Goal: Information Seeking & Learning: Check status

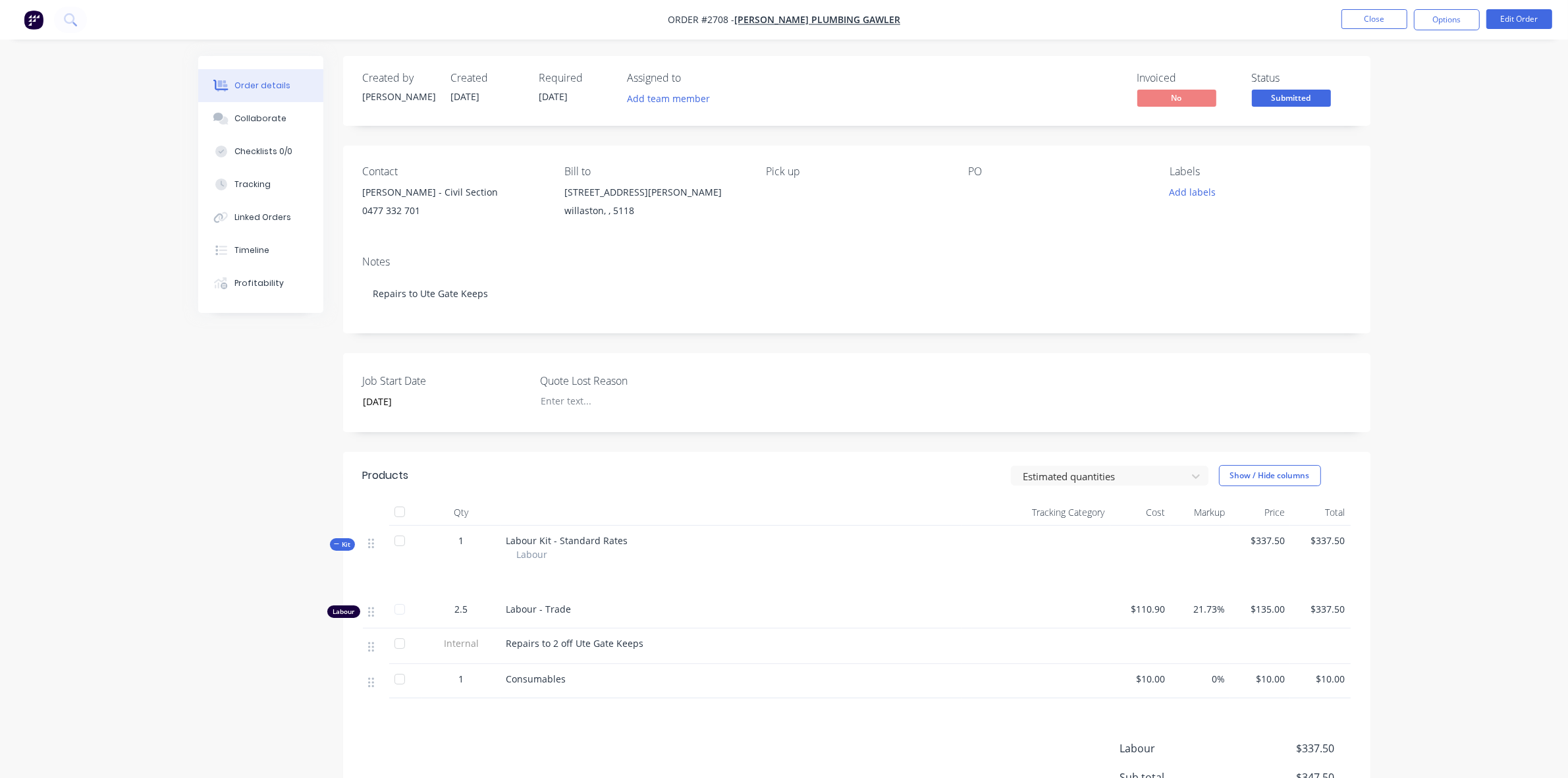
click at [1515, 159] on div "Order details Collaborate Checklists 0/0 Tracking Linked Orders Timeline Profit…" at bounding box center [784, 467] width 1568 height 933
click at [1370, 23] on button "Close" at bounding box center [1374, 19] width 66 height 20
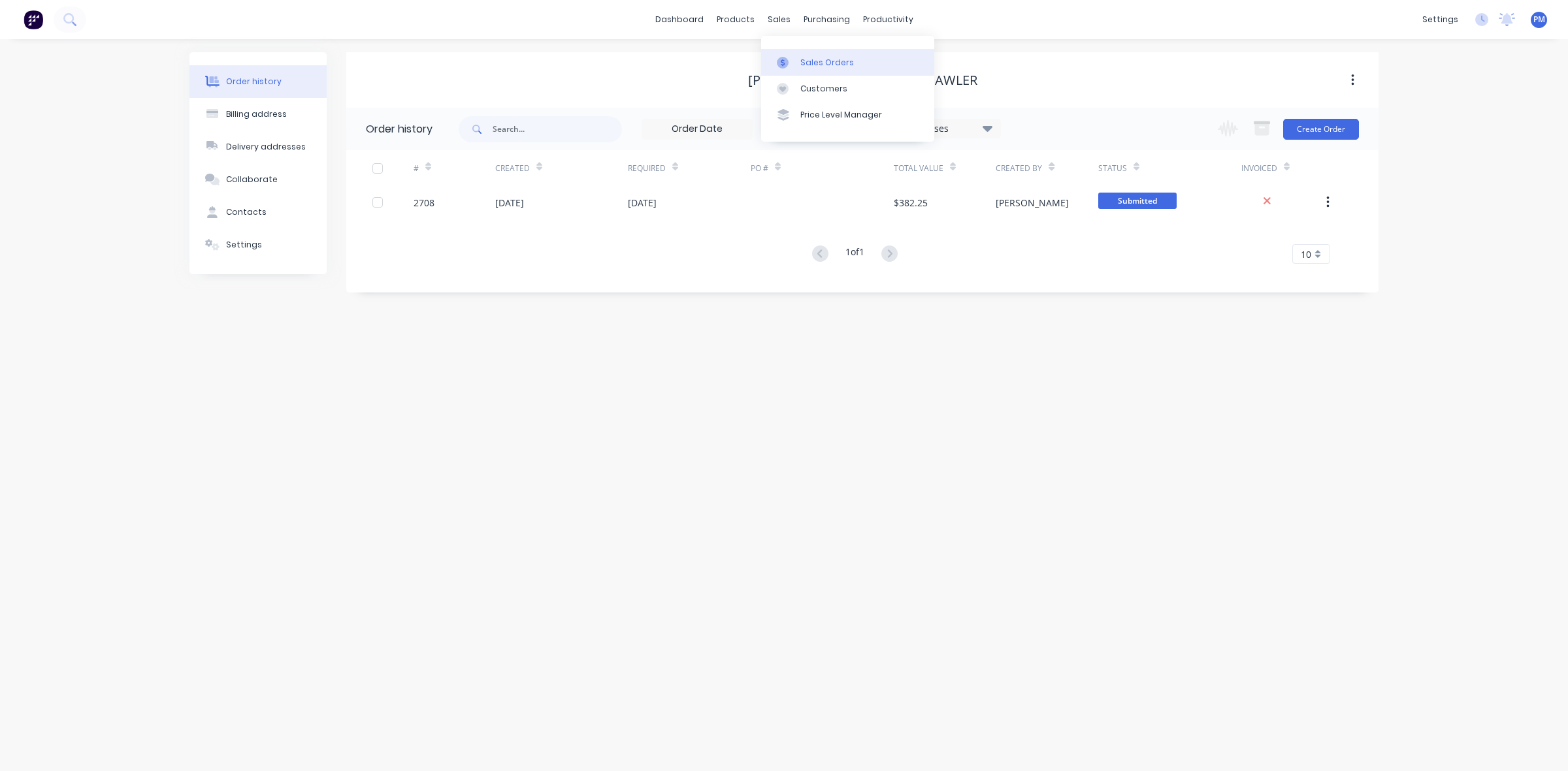
click at [797, 56] on link "Sales Orders" at bounding box center [847, 61] width 173 height 26
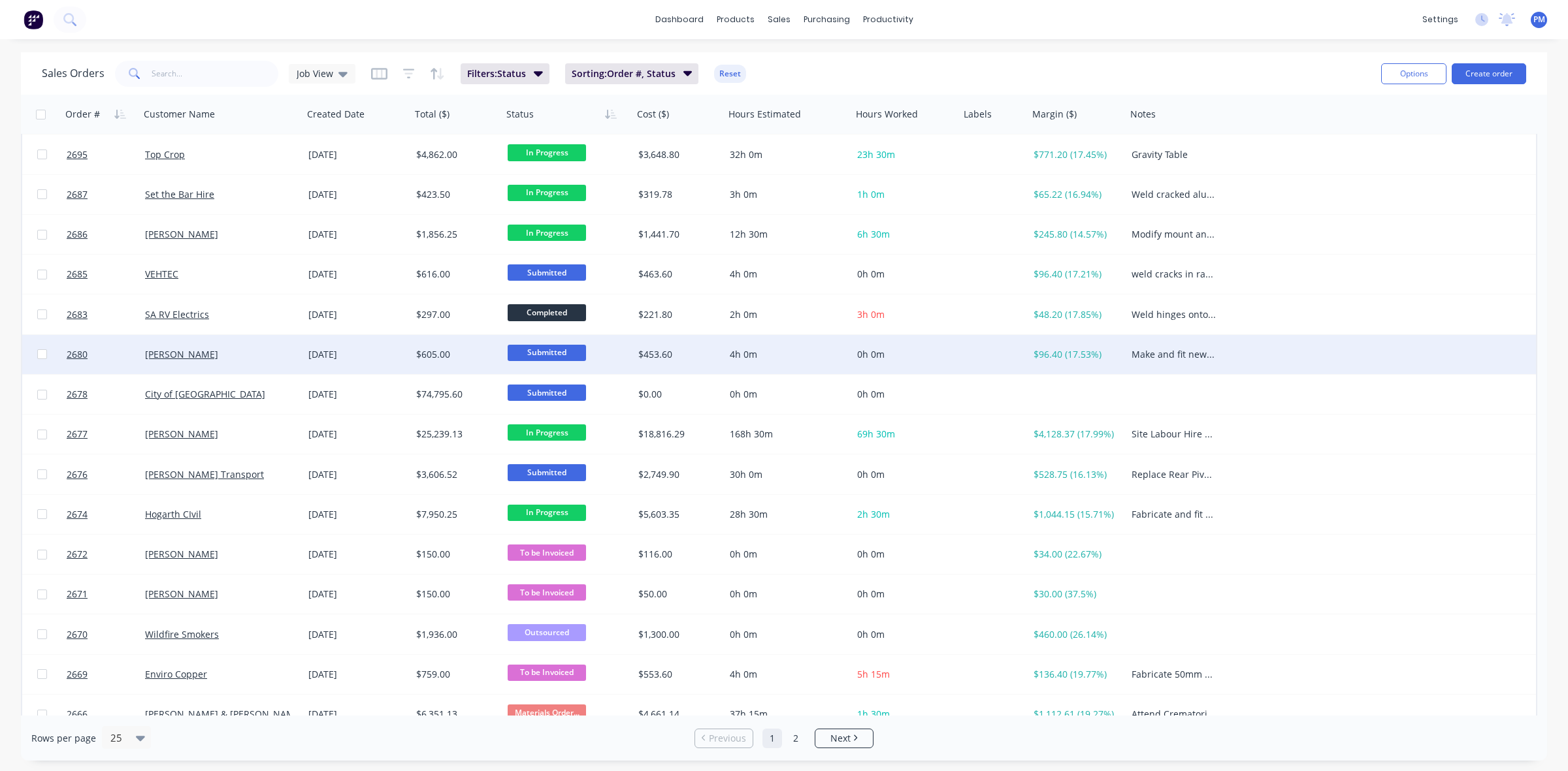
scroll to position [418, 0]
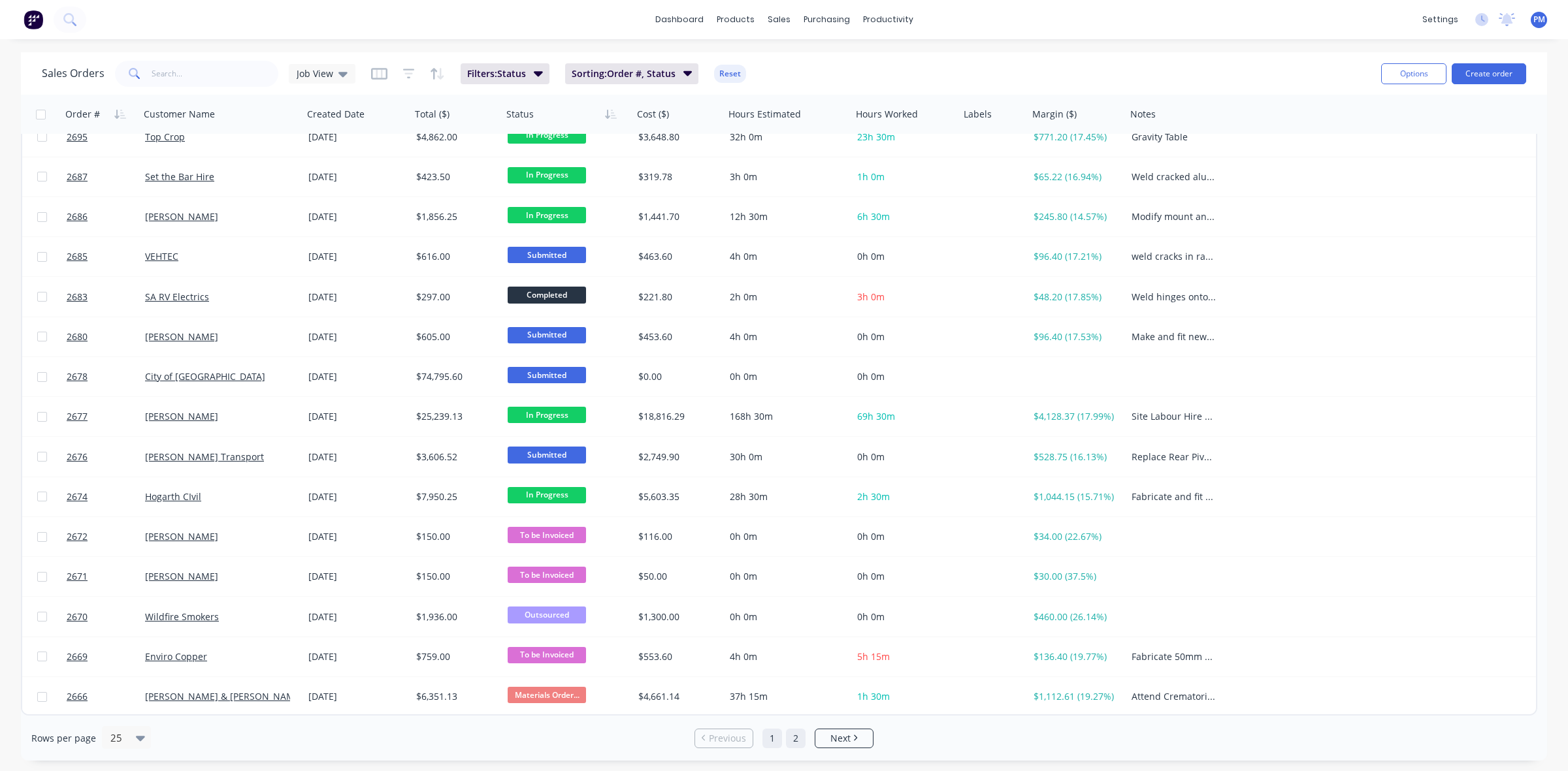
click at [796, 736] on link "2" at bounding box center [796, 739] width 20 height 20
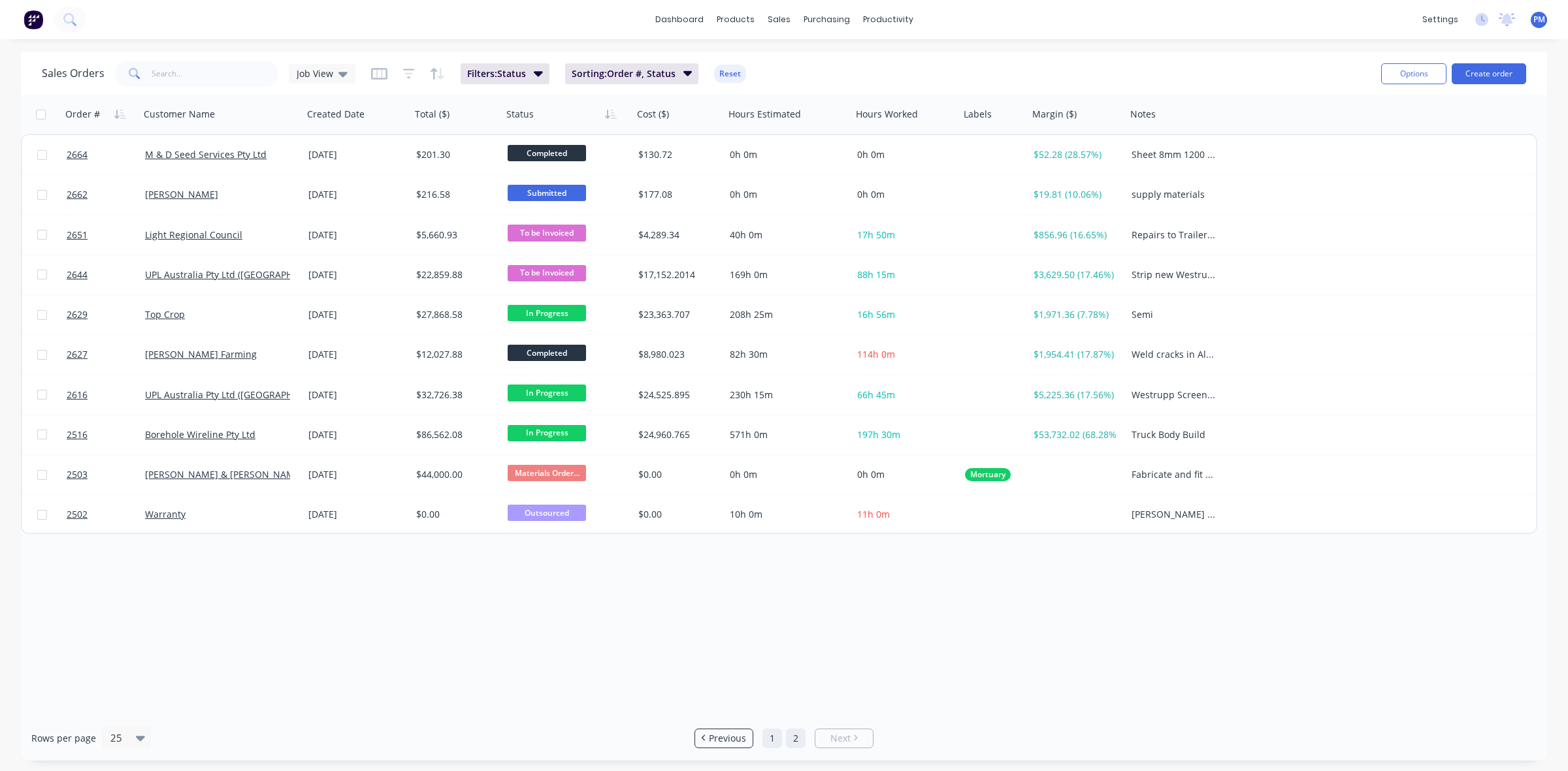
click at [774, 733] on link "1" at bounding box center [772, 739] width 20 height 20
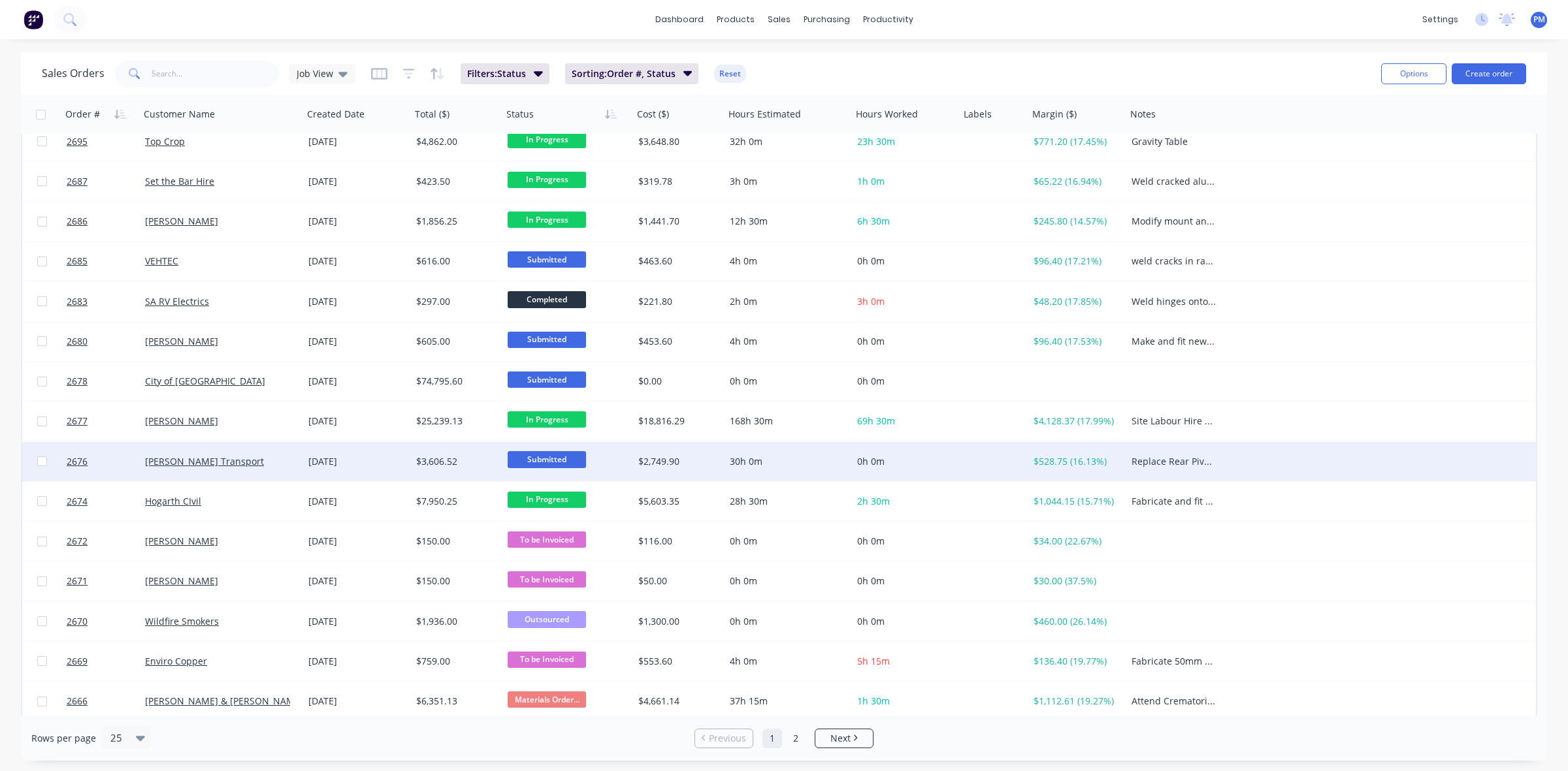
scroll to position [418, 0]
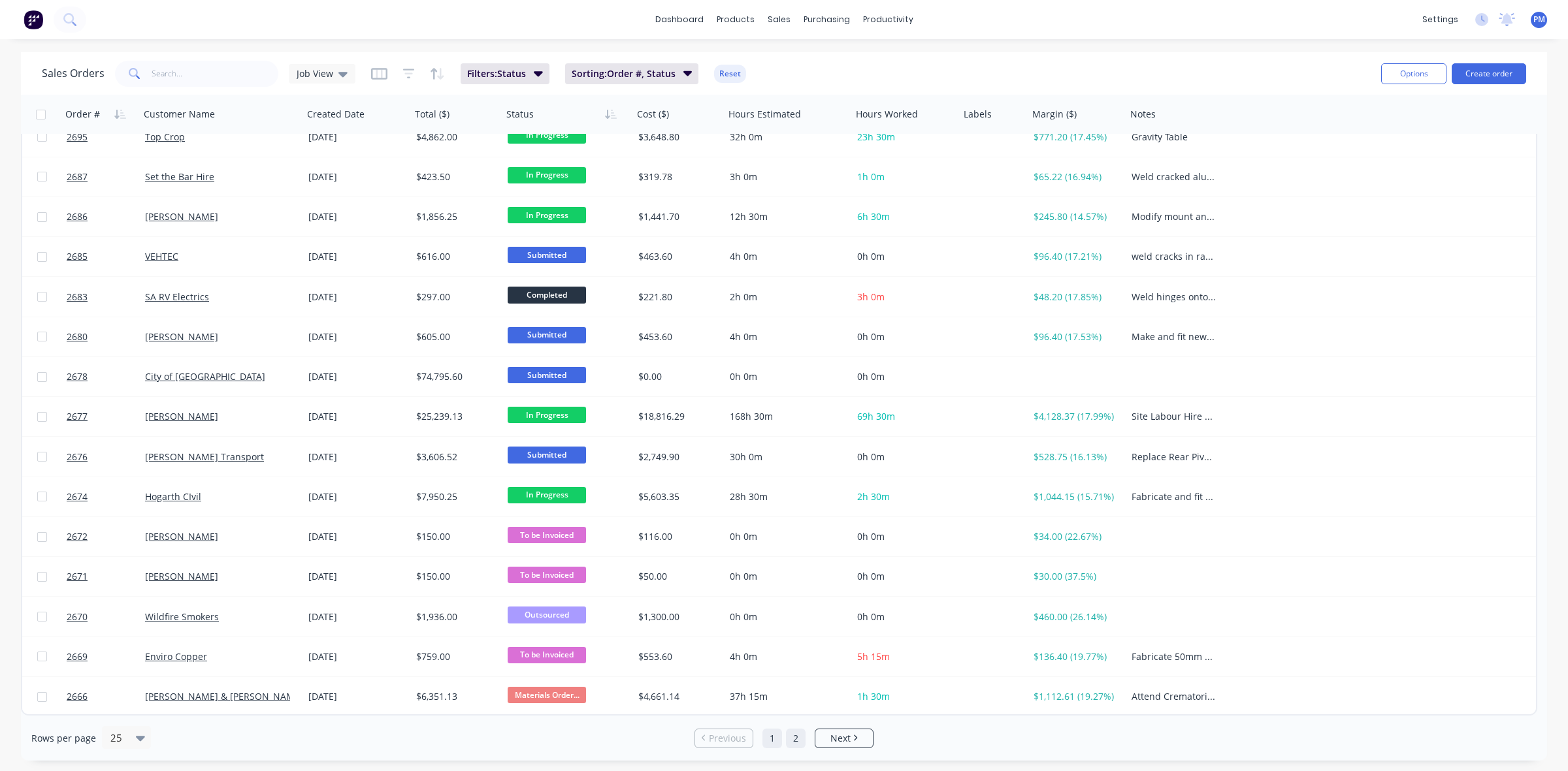
click at [798, 740] on link "2" at bounding box center [796, 739] width 20 height 20
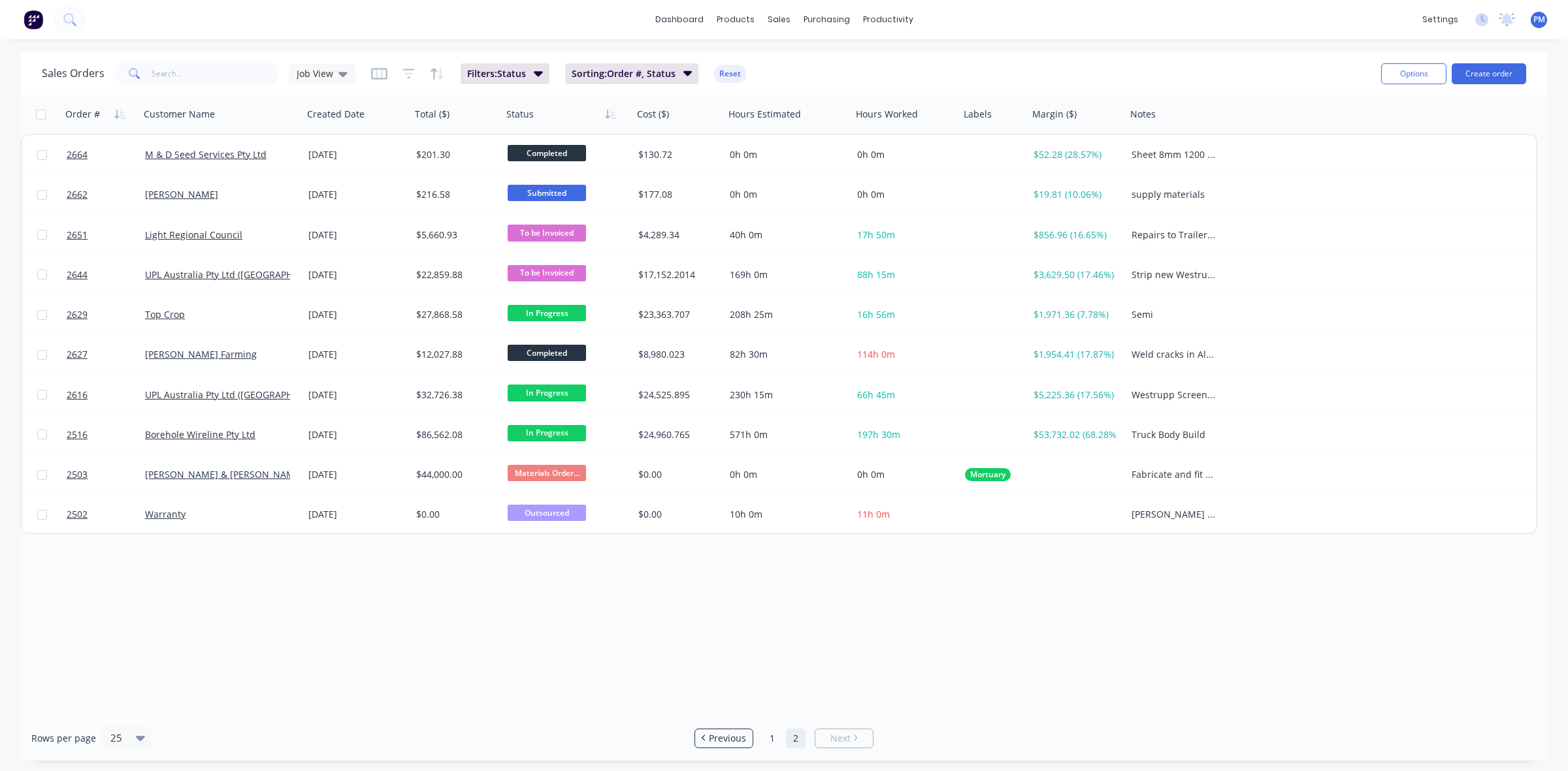
click at [788, 738] on link "2" at bounding box center [796, 739] width 20 height 20
click at [774, 741] on link "1" at bounding box center [772, 739] width 20 height 20
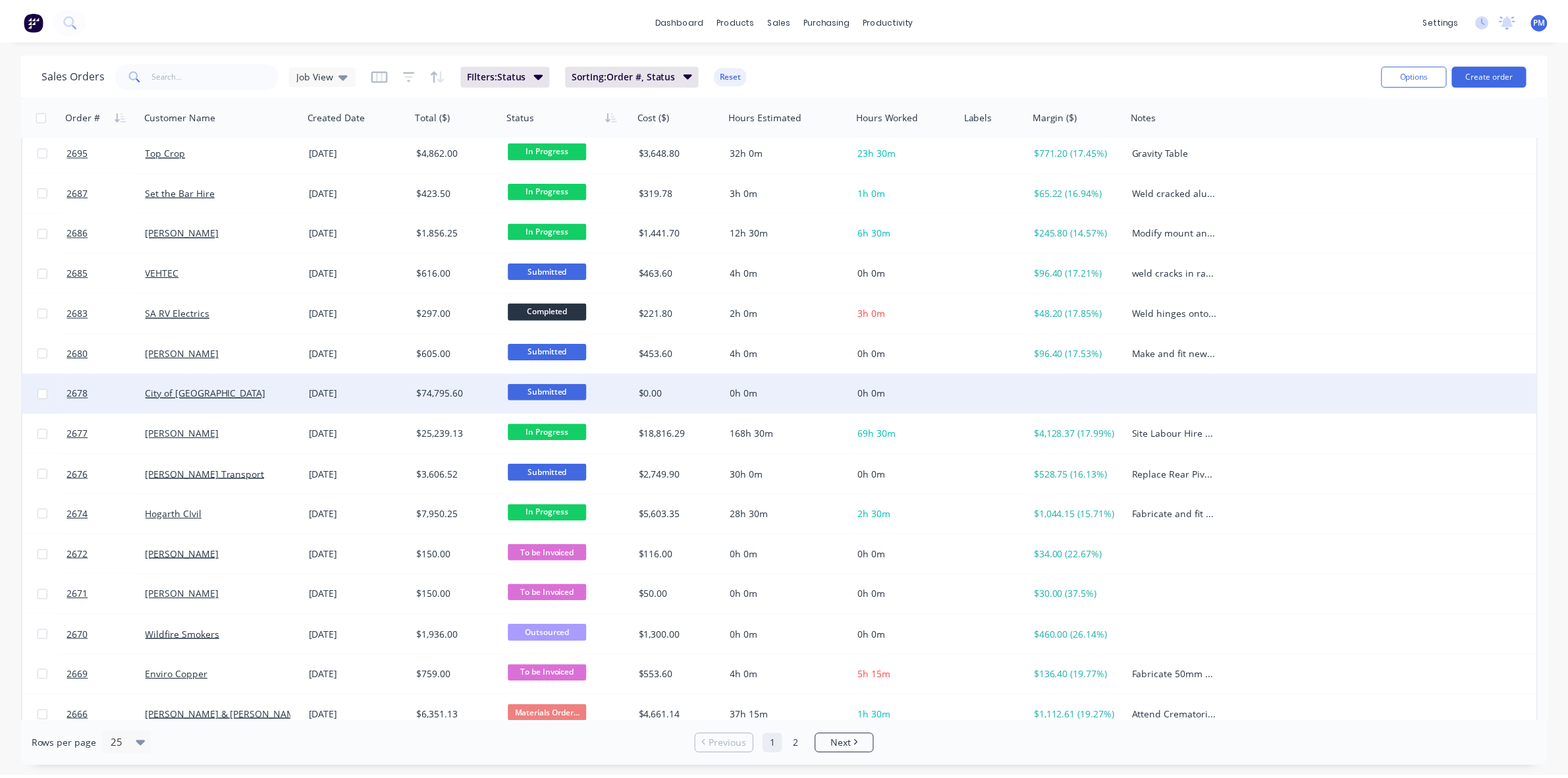
scroll to position [422, 0]
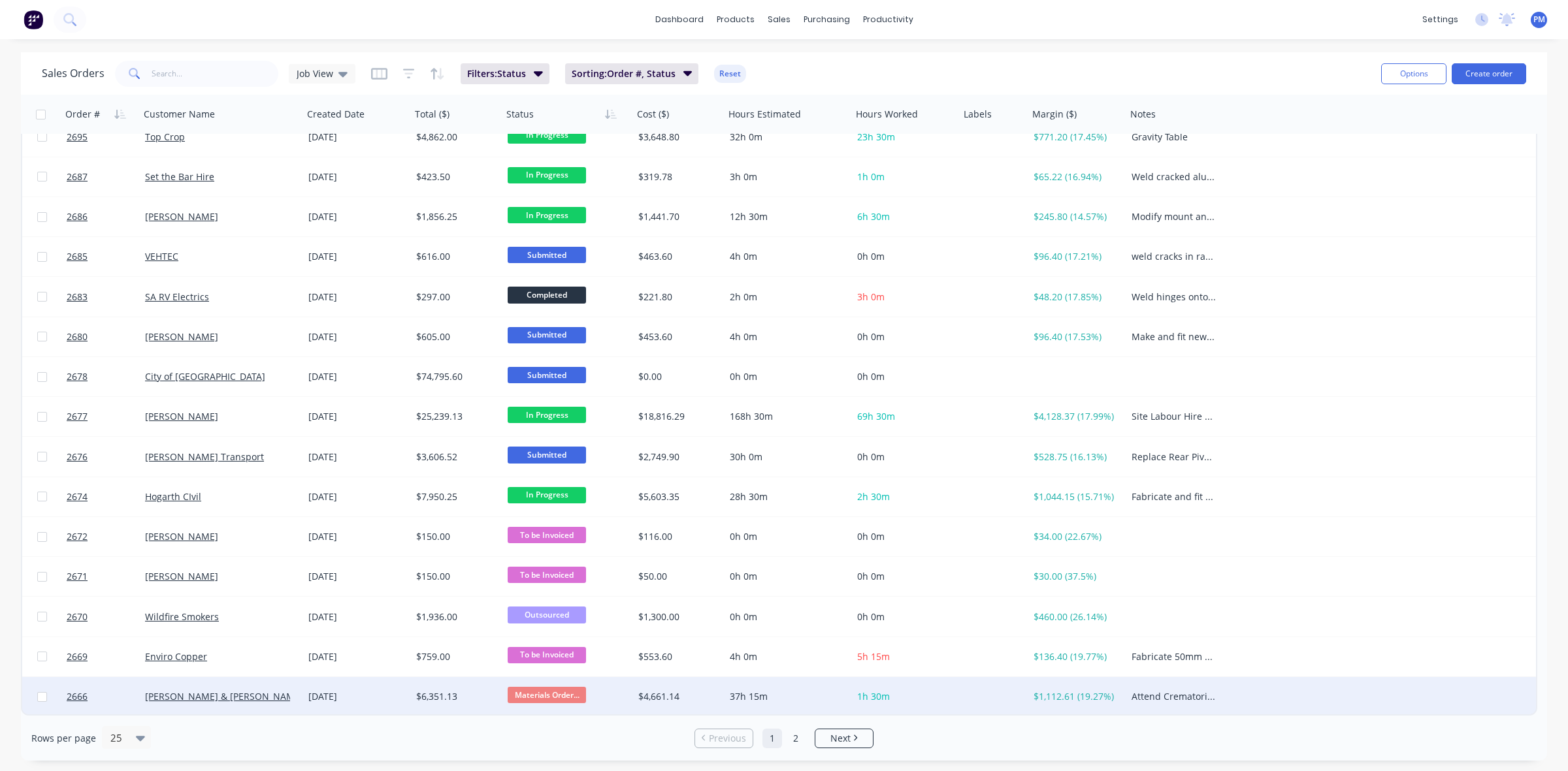
click at [379, 708] on div "[DATE]" at bounding box center [357, 697] width 108 height 39
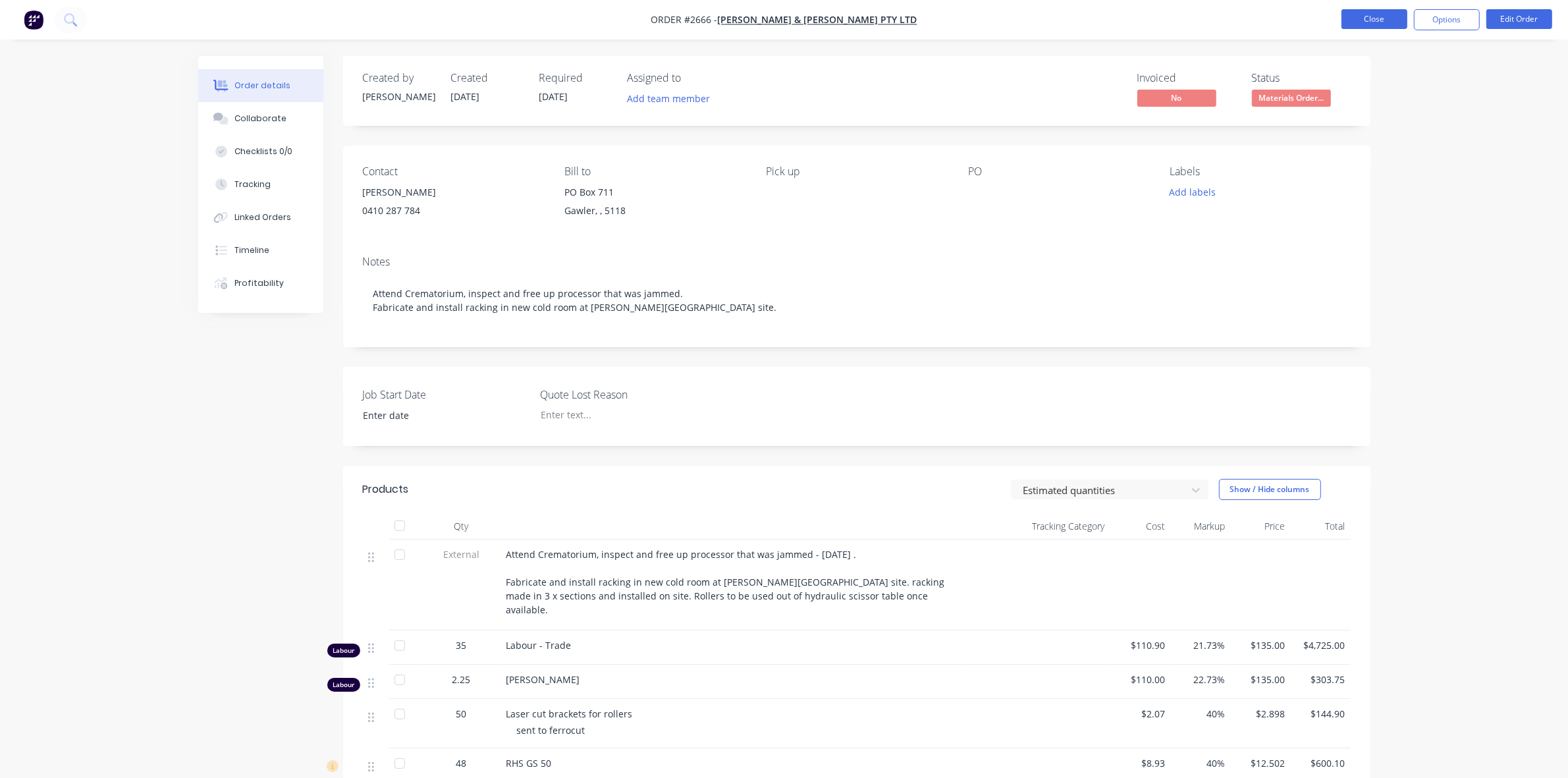
click at [1375, 15] on button "Close" at bounding box center [1374, 19] width 66 height 20
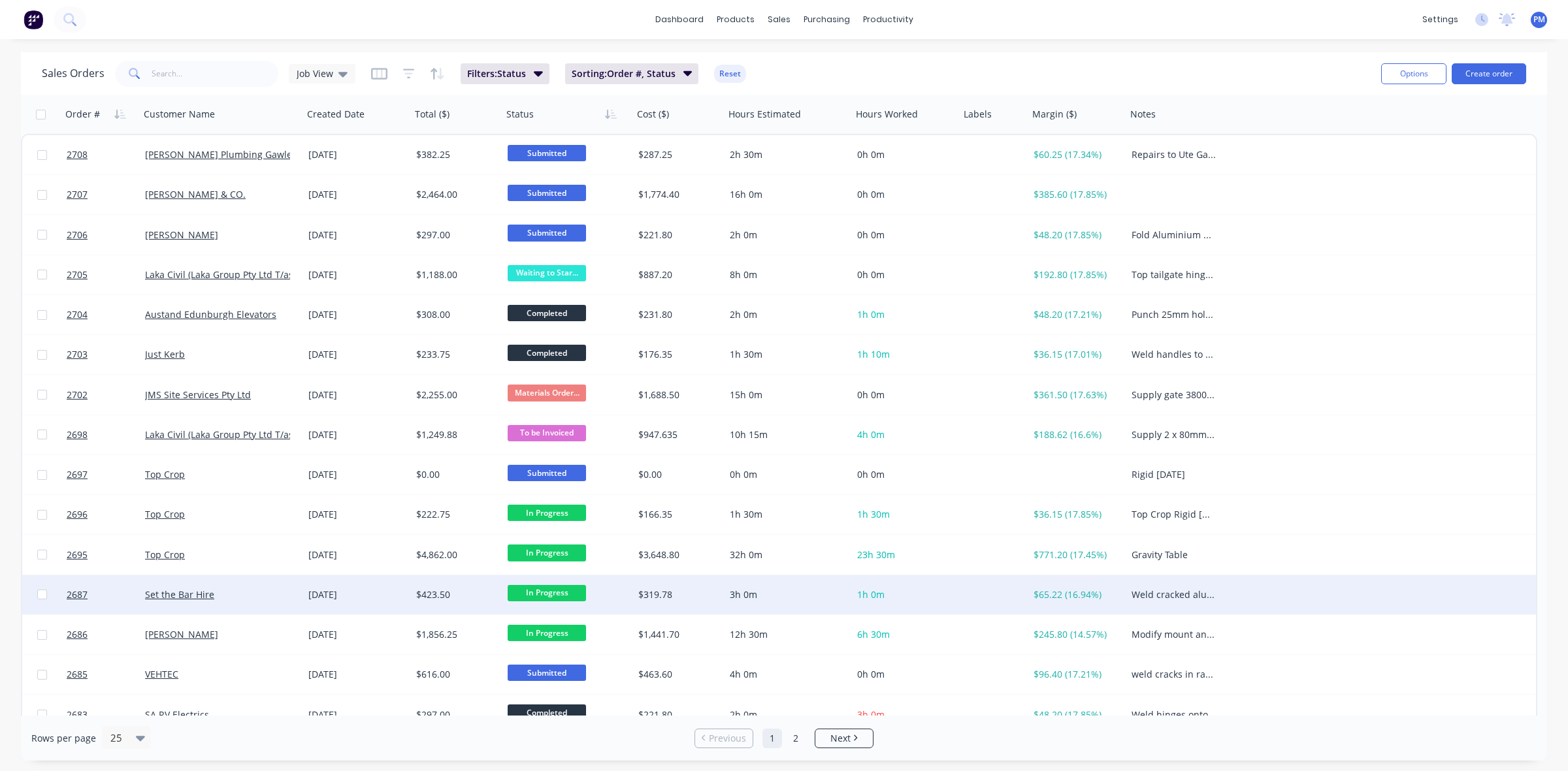
click at [275, 598] on div "Set the Bar Hire" at bounding box center [218, 595] width 145 height 13
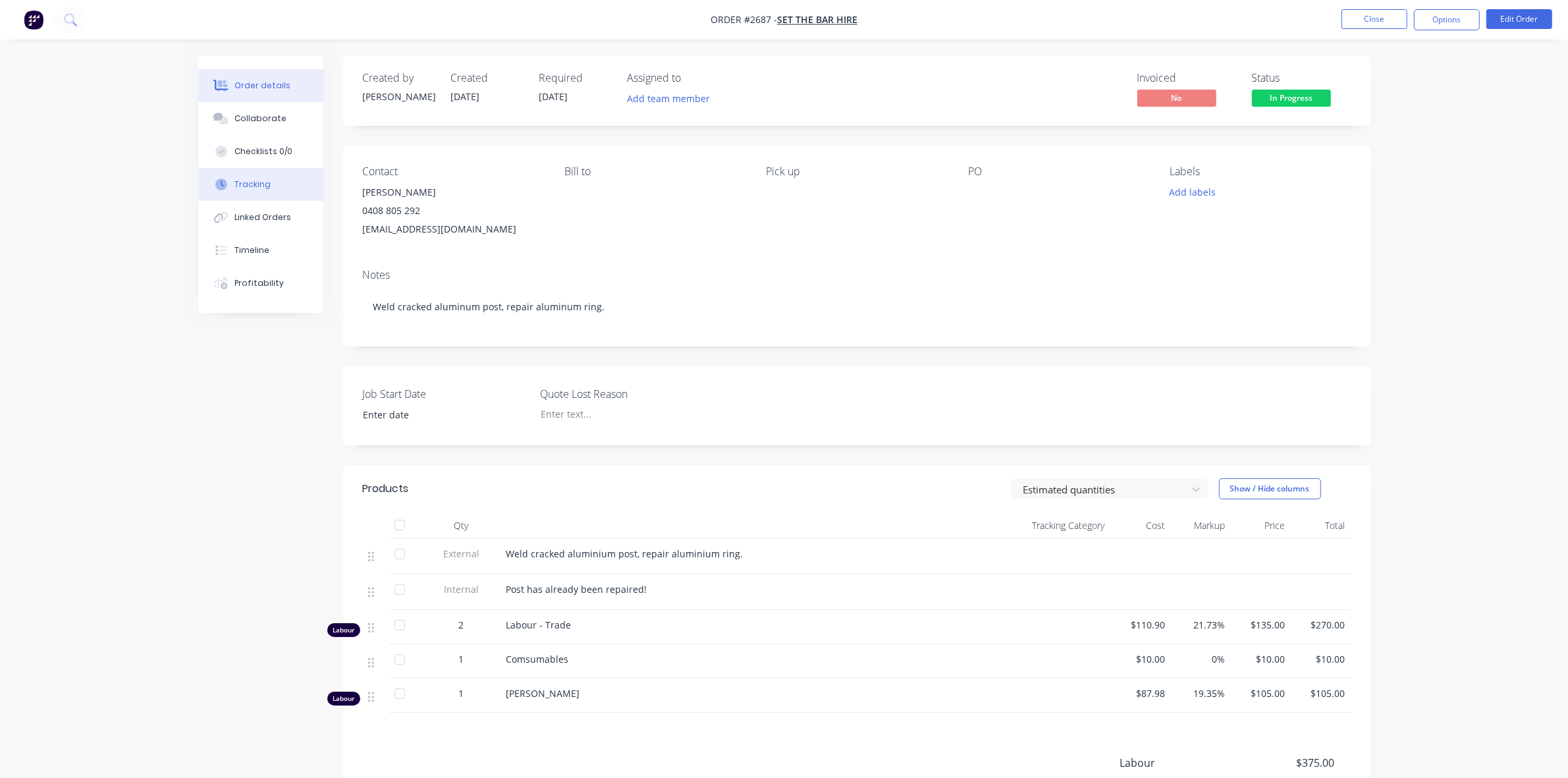
click at [262, 183] on div "Tracking" at bounding box center [252, 184] width 36 height 12
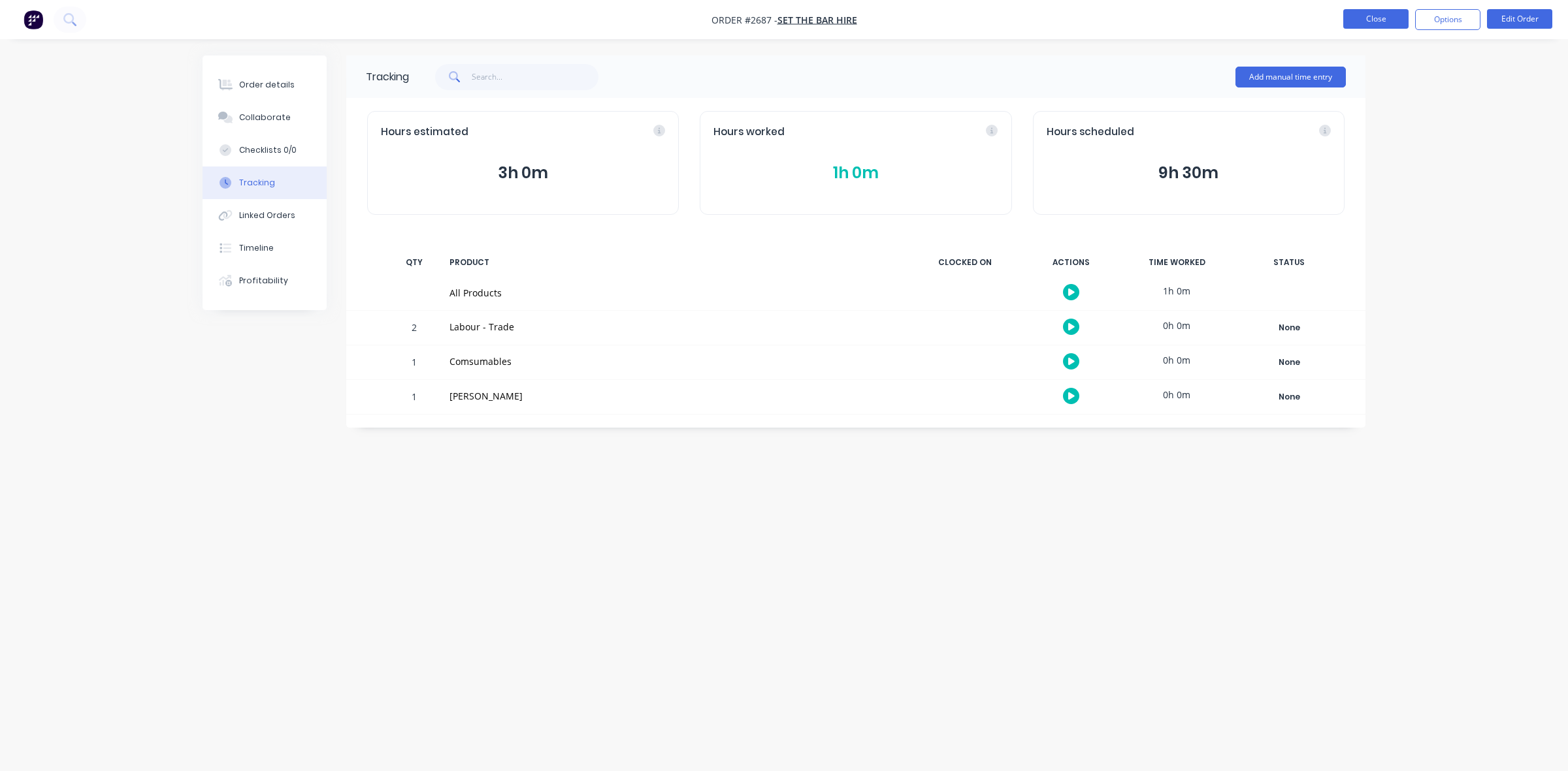
click at [1393, 22] on button "Close" at bounding box center [1376, 19] width 66 height 20
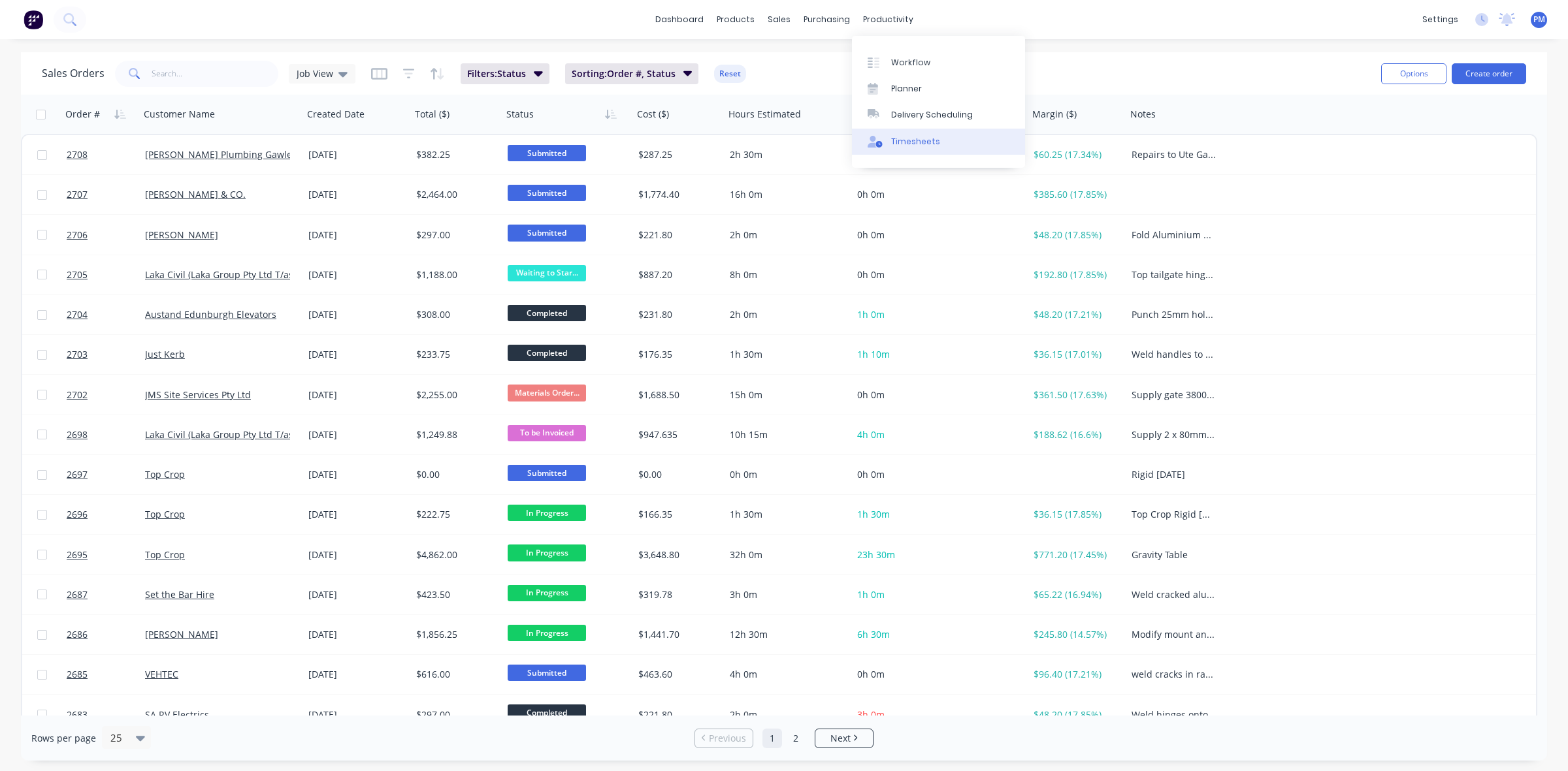
click at [907, 139] on div "Timesheets" at bounding box center [915, 142] width 49 height 12
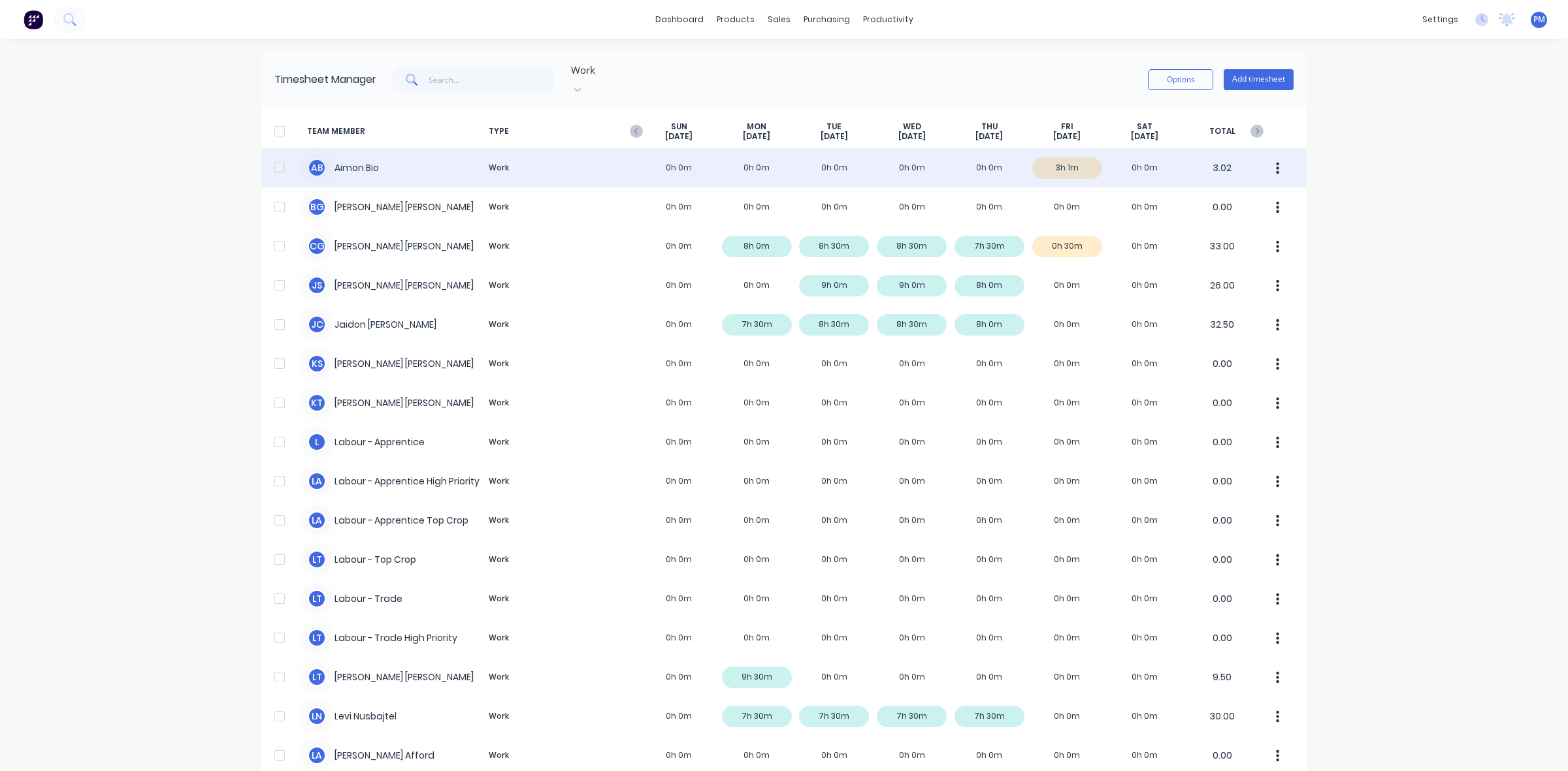
click at [1077, 151] on div "A B Aimon Bio Work 0h 0m 0h 0m 0h 0m 0h 0m 0h 0m 3h 1m 0h 0m 3.02" at bounding box center [784, 168] width 1046 height 39
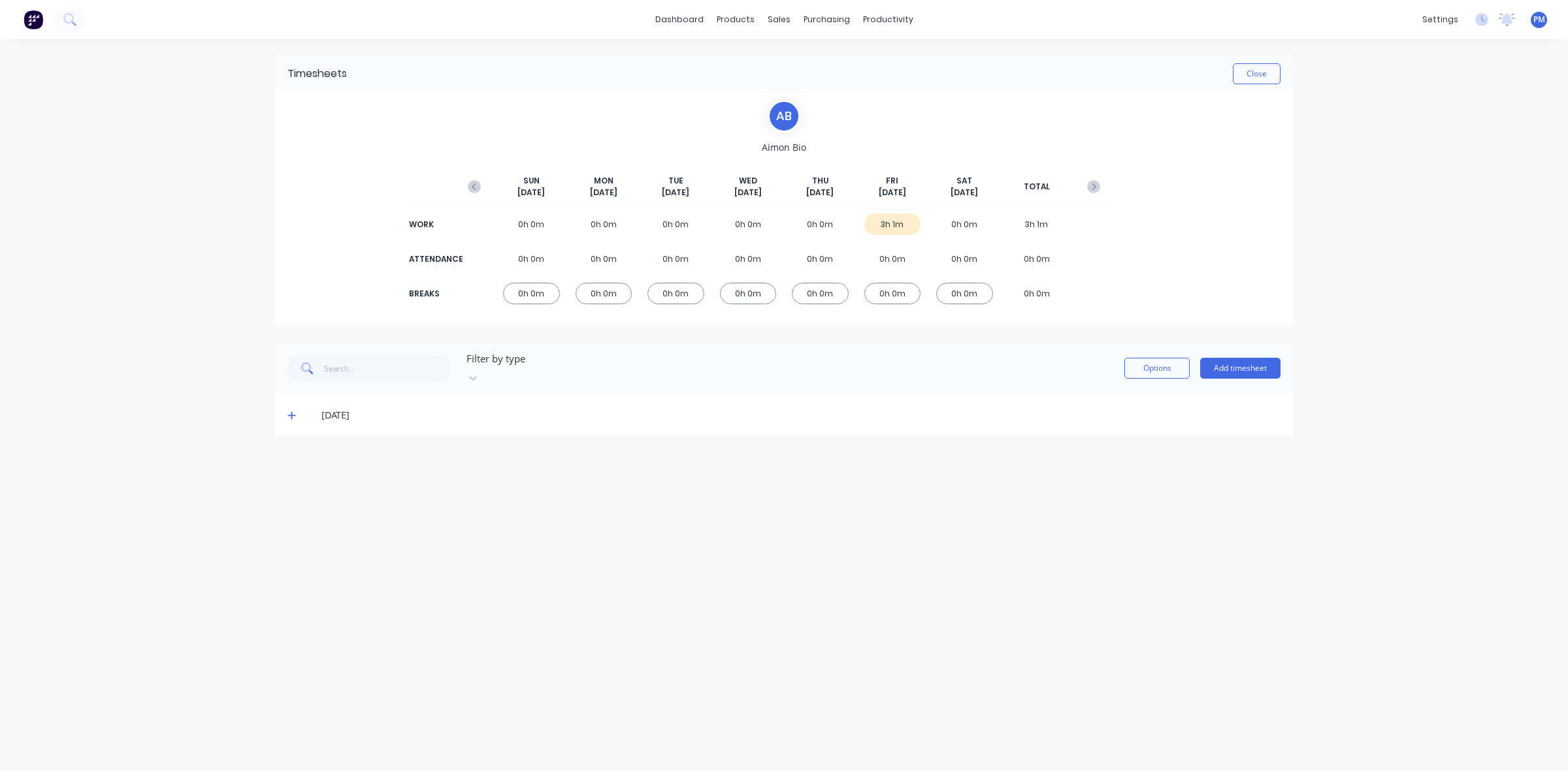
click at [295, 411] on icon at bounding box center [292, 415] width 8 height 9
click at [290, 411] on icon at bounding box center [292, 415] width 8 height 9
click at [1259, 63] on button "Close" at bounding box center [1256, 74] width 48 height 21
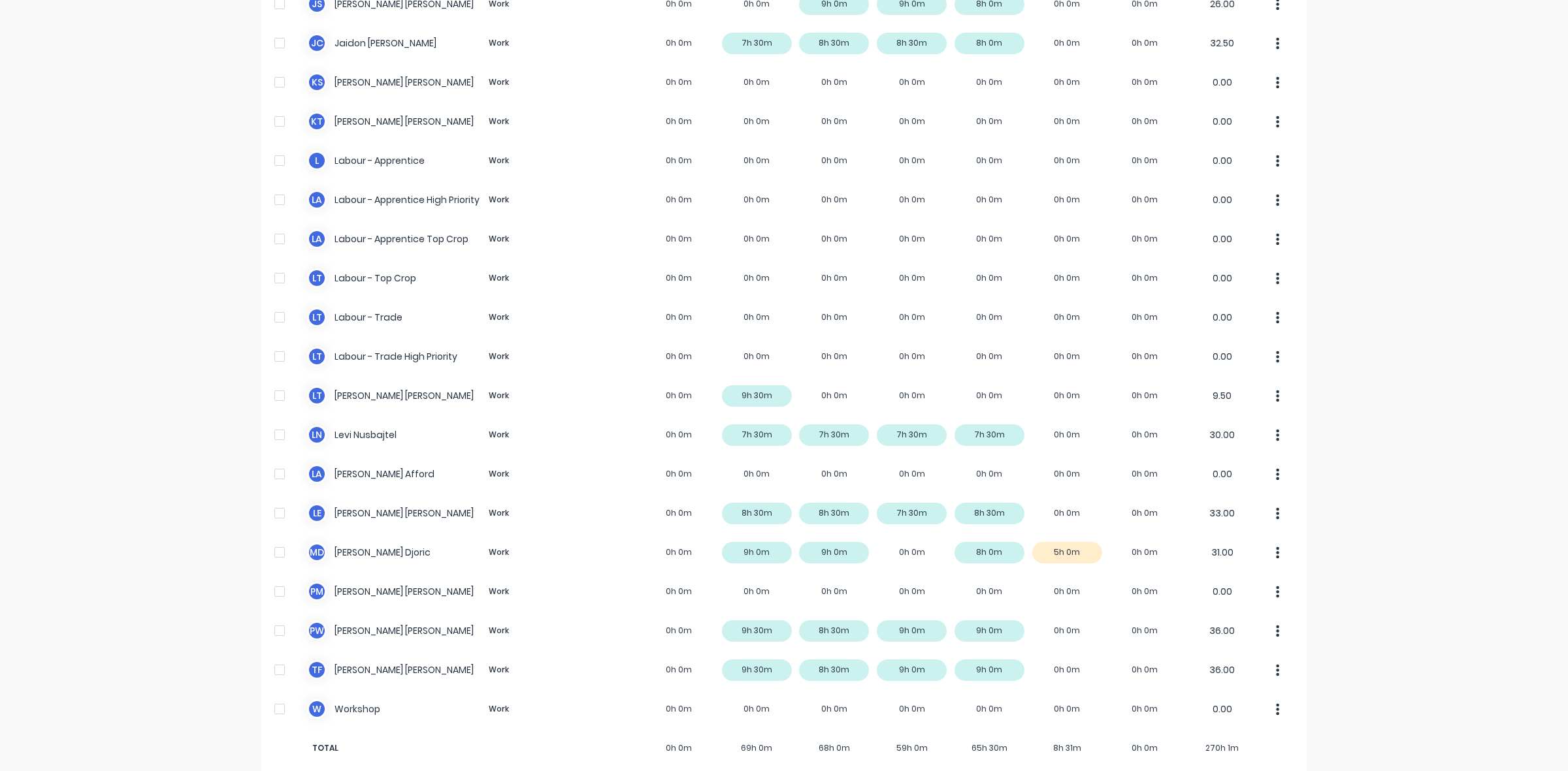
scroll to position [286, 0]
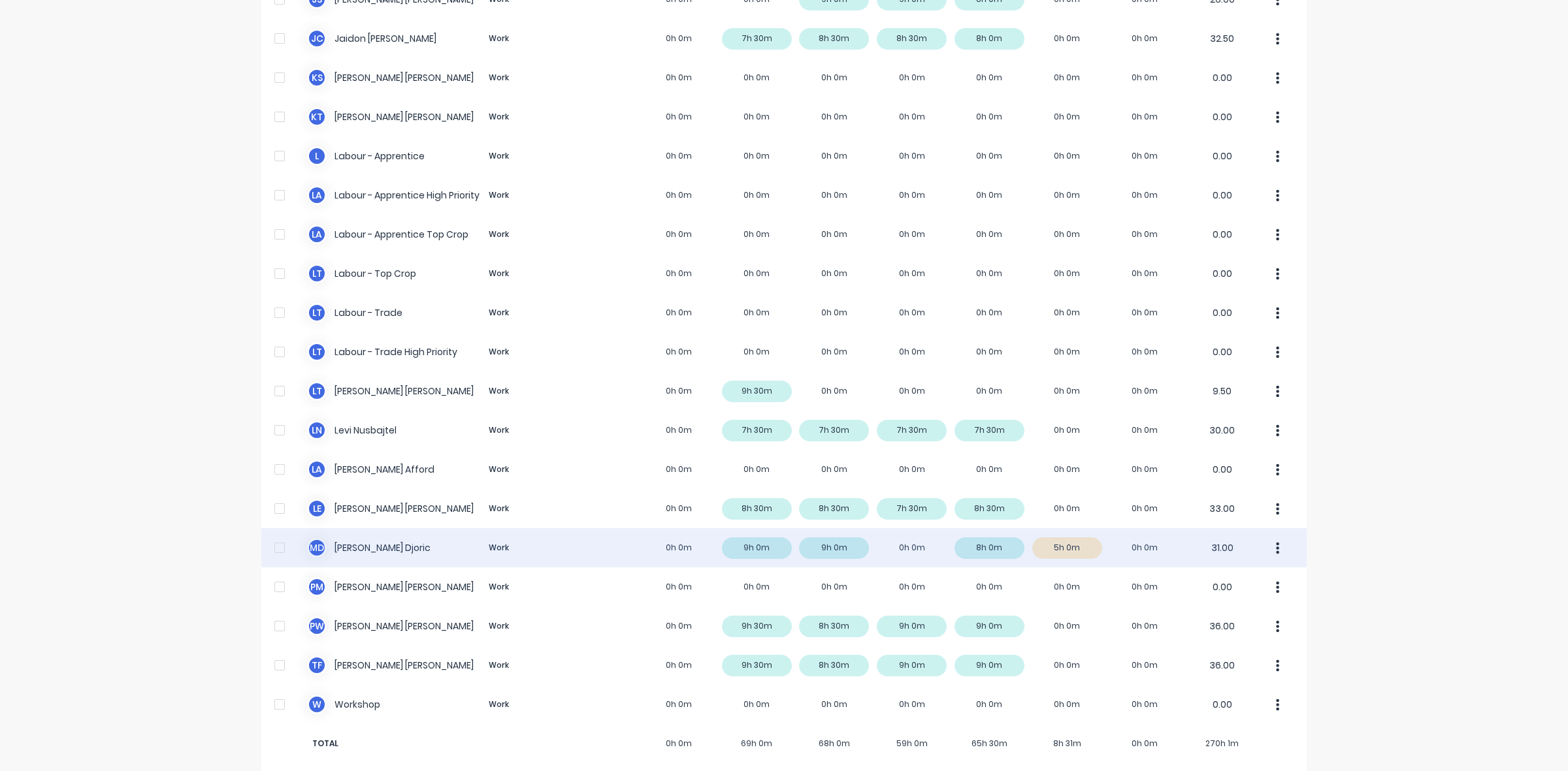
click at [1083, 536] on div "M D [PERSON_NAME] Work 0h 0m 9h 0m 9h 0m 0h 0m 8h 0m 5h 0m 0h 0m 31.00" at bounding box center [784, 548] width 1046 height 39
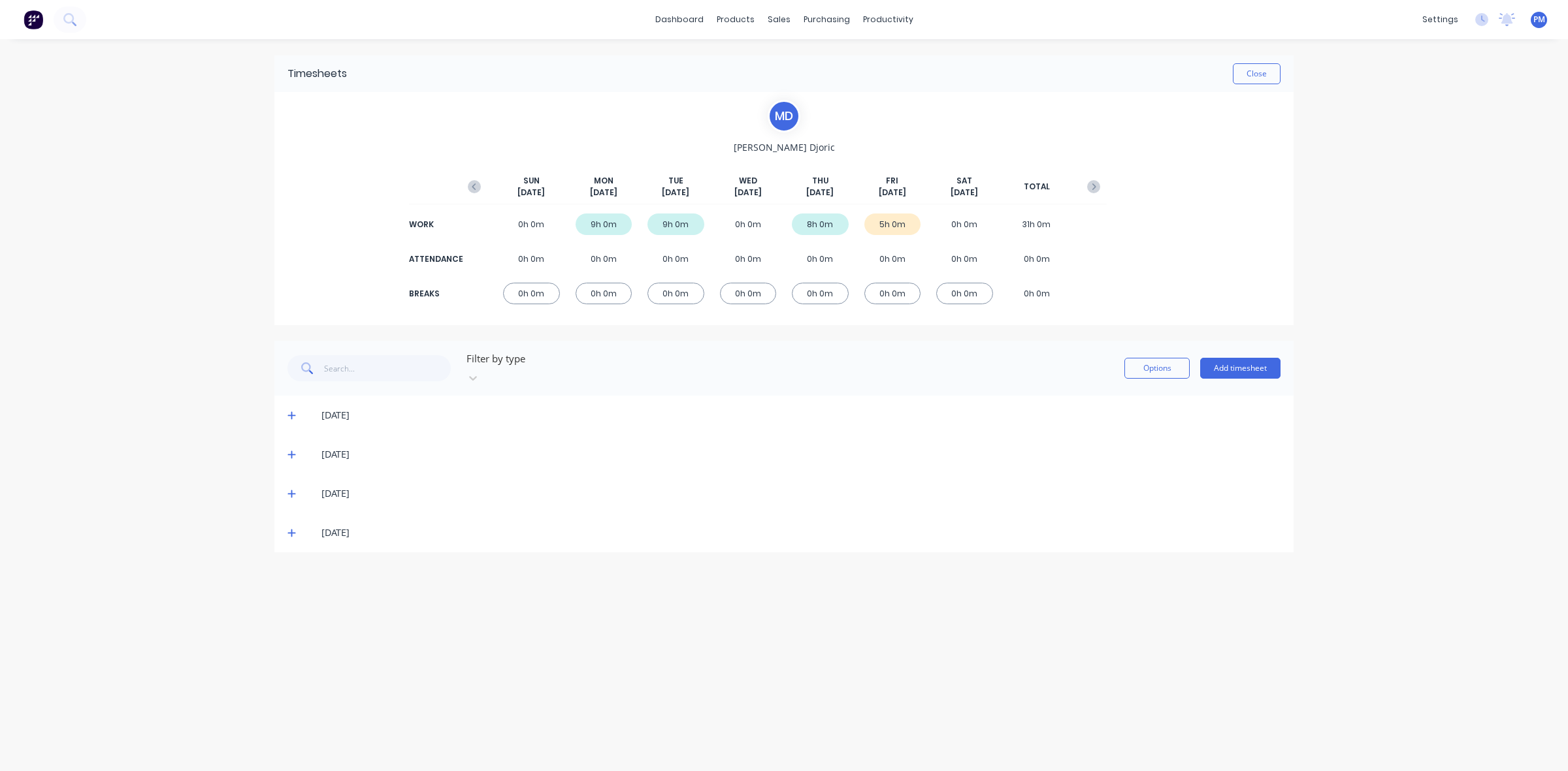
click at [290, 529] on icon at bounding box center [292, 533] width 8 height 9
click at [1261, 68] on button "Close" at bounding box center [1256, 74] width 48 height 21
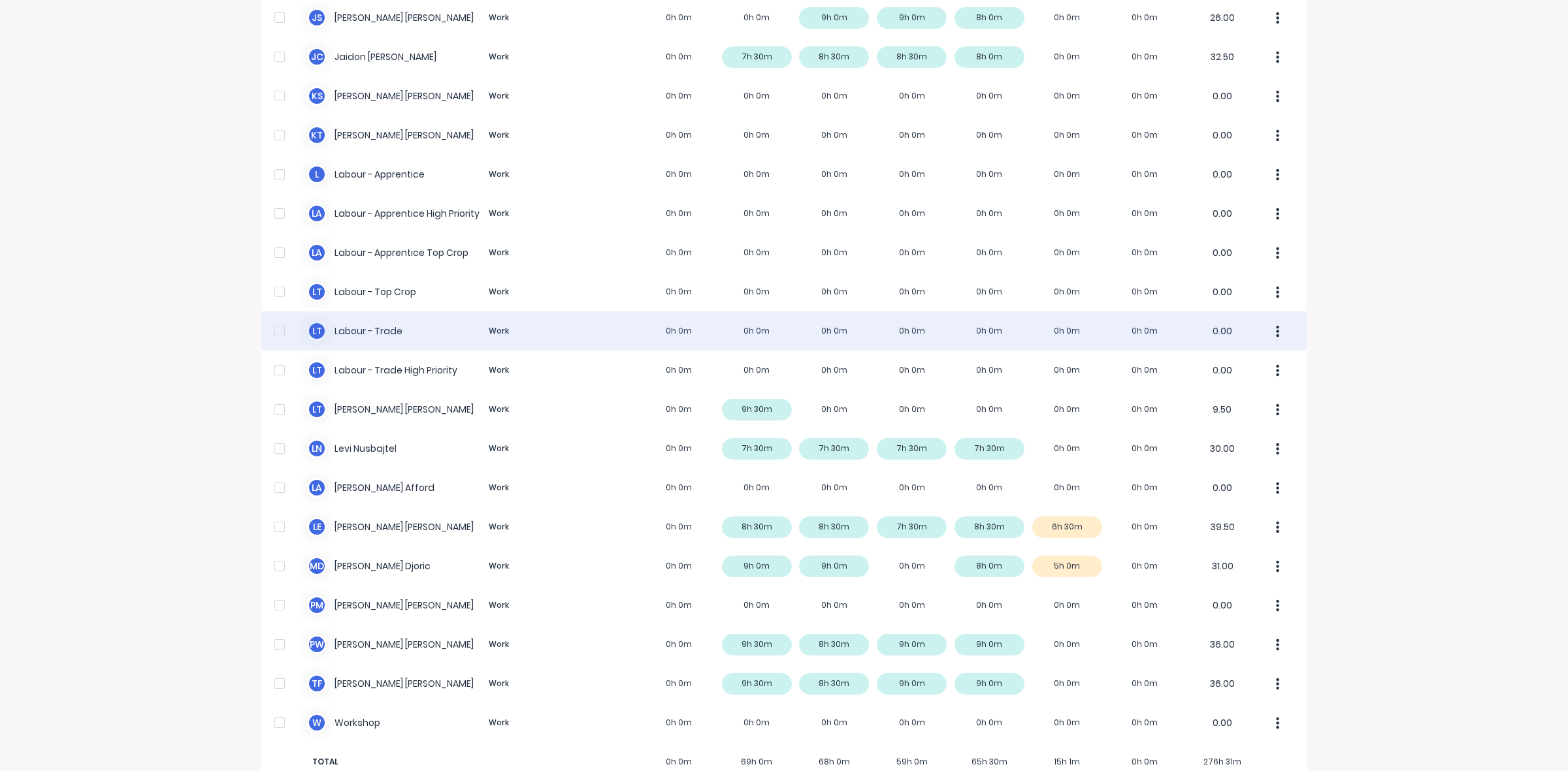
scroll to position [286, 0]
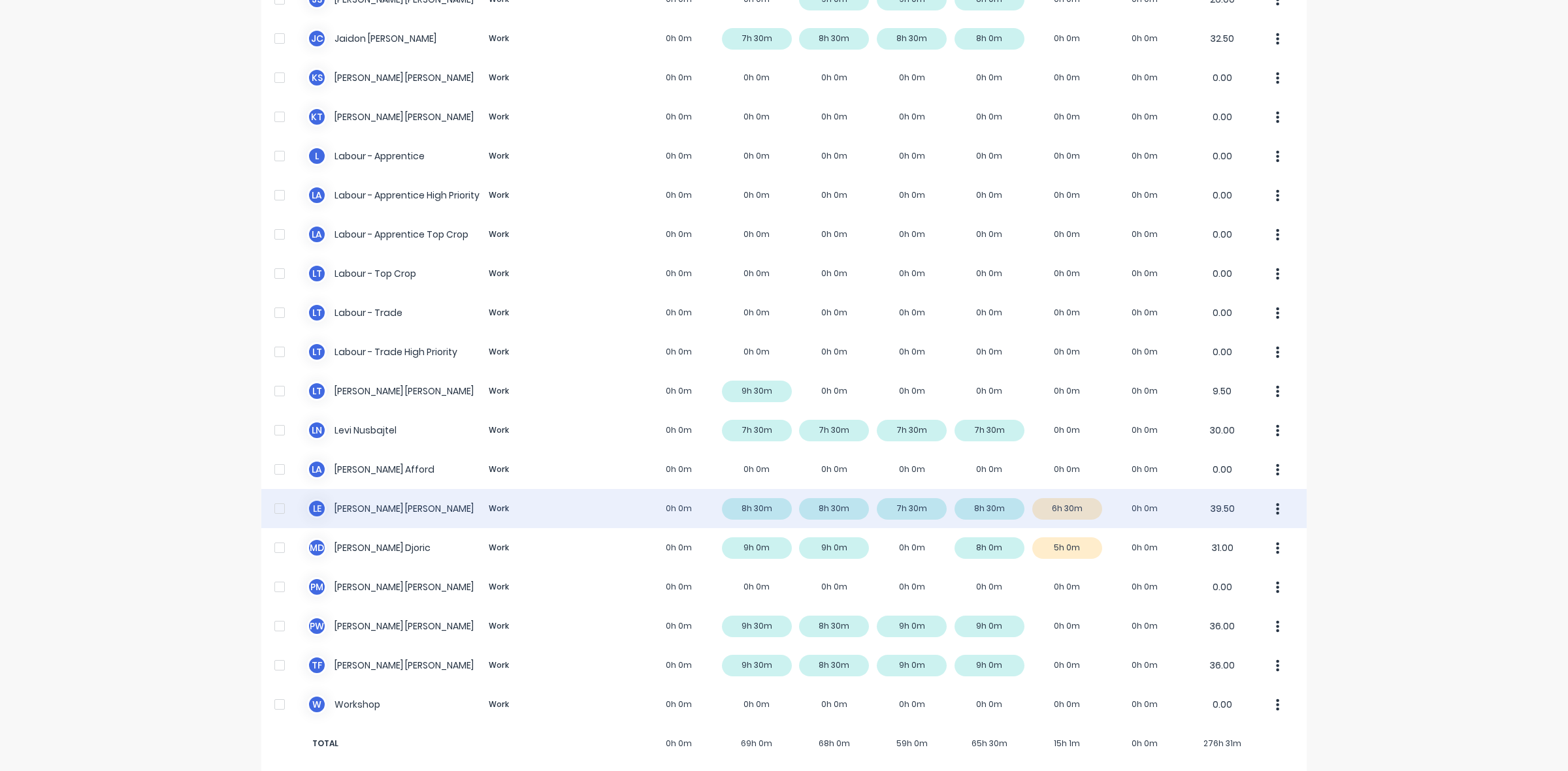
click at [1073, 489] on div "L E [PERSON_NAME] Work 0h 0m 8h 30m 8h 30m 7h 30m 8h 30m 6h 30m 0h 0m 39.50" at bounding box center [784, 509] width 1046 height 39
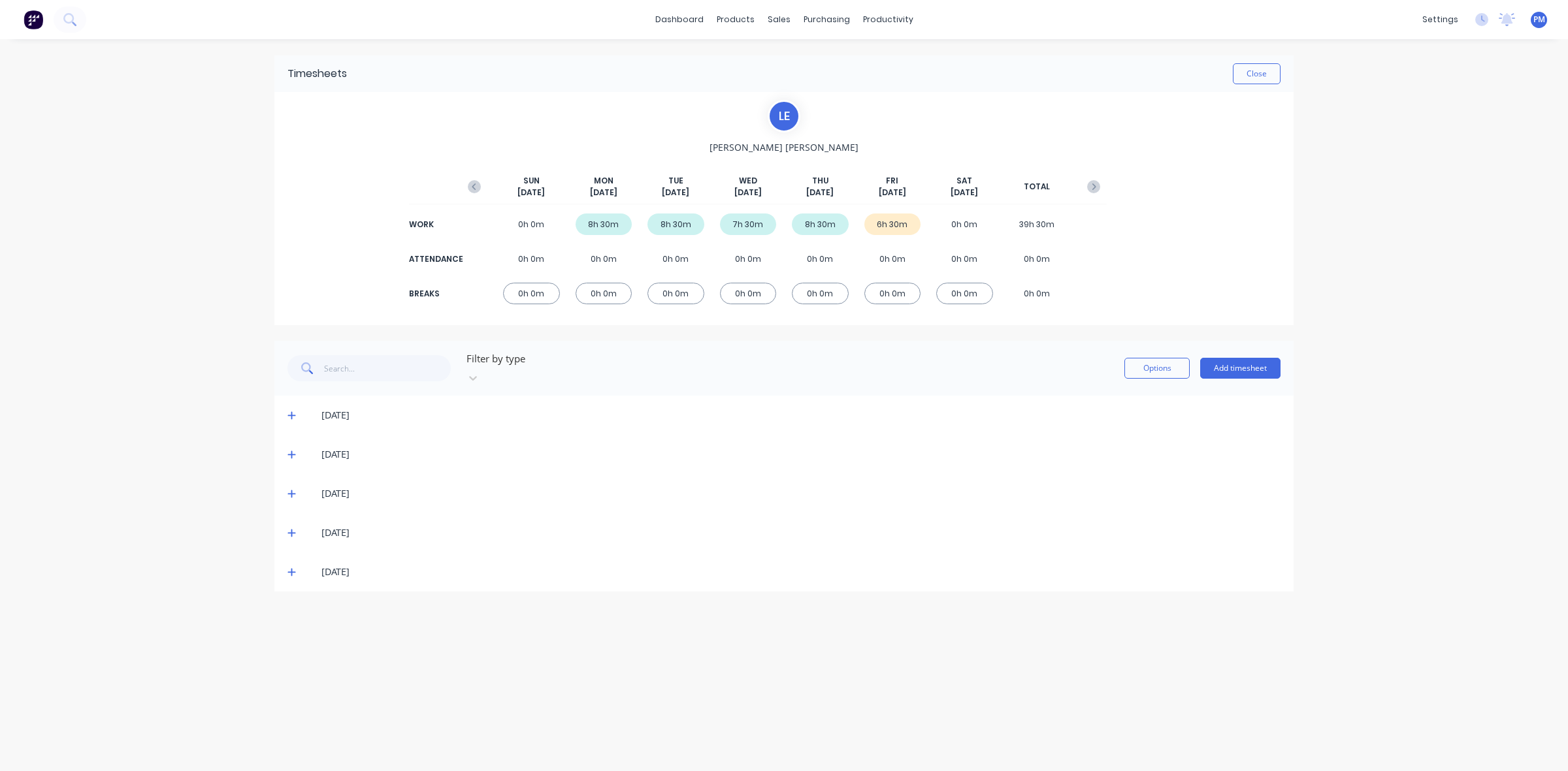
click at [290, 567] on icon at bounding box center [292, 572] width 8 height 9
click at [1244, 74] on button "Close" at bounding box center [1256, 74] width 48 height 21
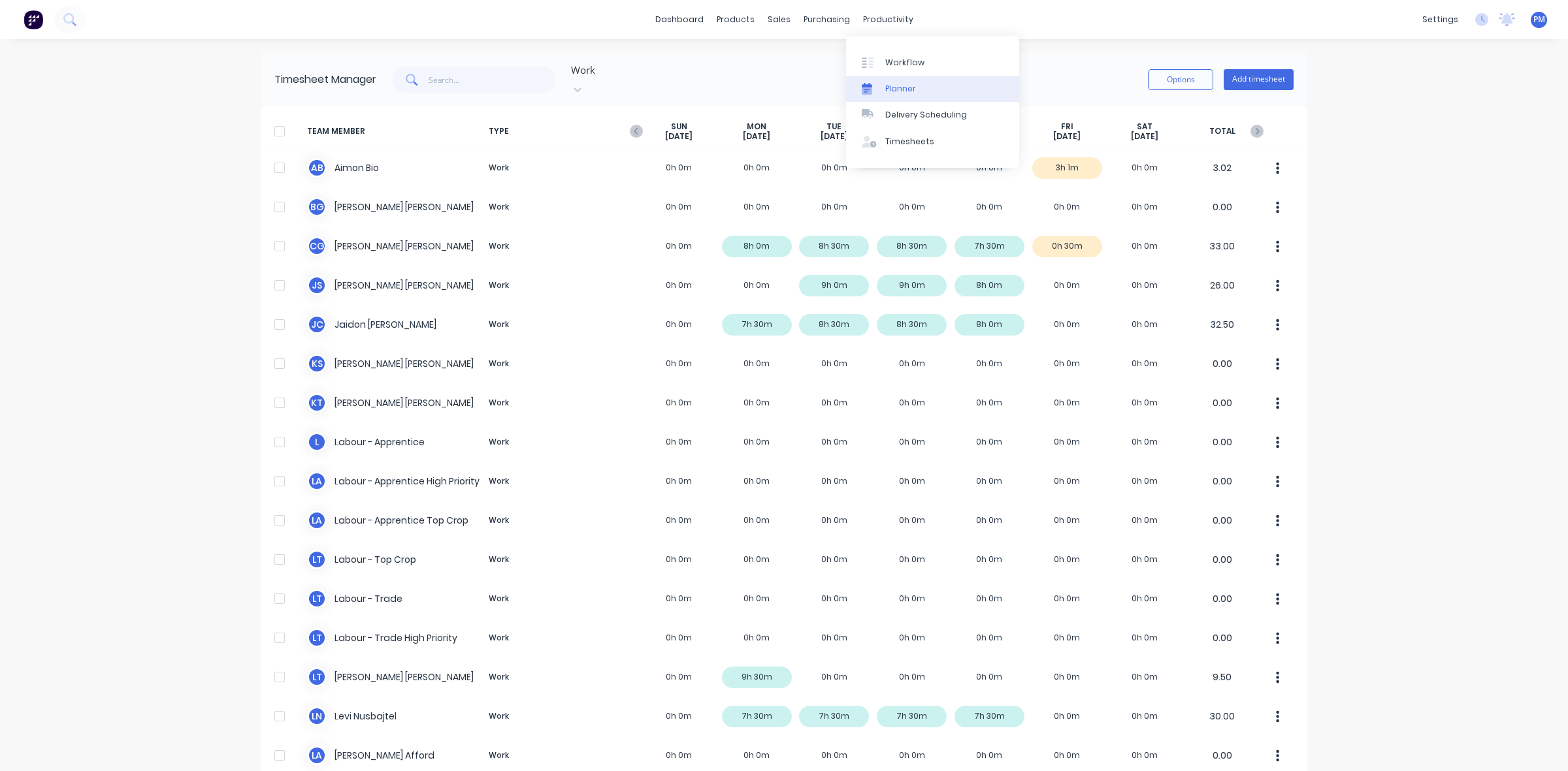
click at [893, 87] on div "Planner" at bounding box center [901, 89] width 31 height 12
